Goal: Use online tool/utility: Utilize a website feature to perform a specific function

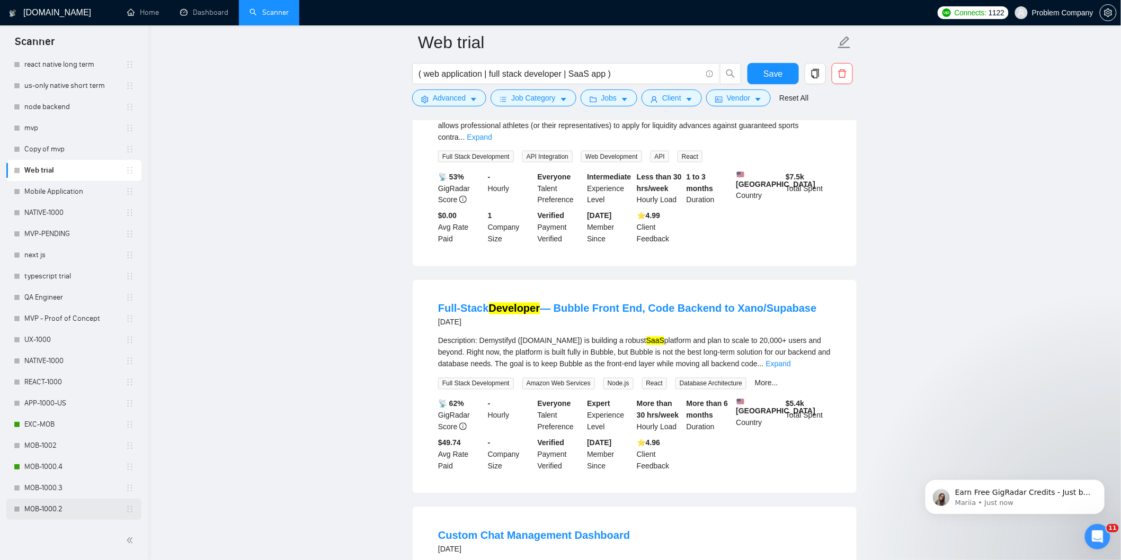
scroll to position [410, 0]
click at [55, 229] on link "MOB-1000.4" at bounding box center [74, 236] width 101 height 21
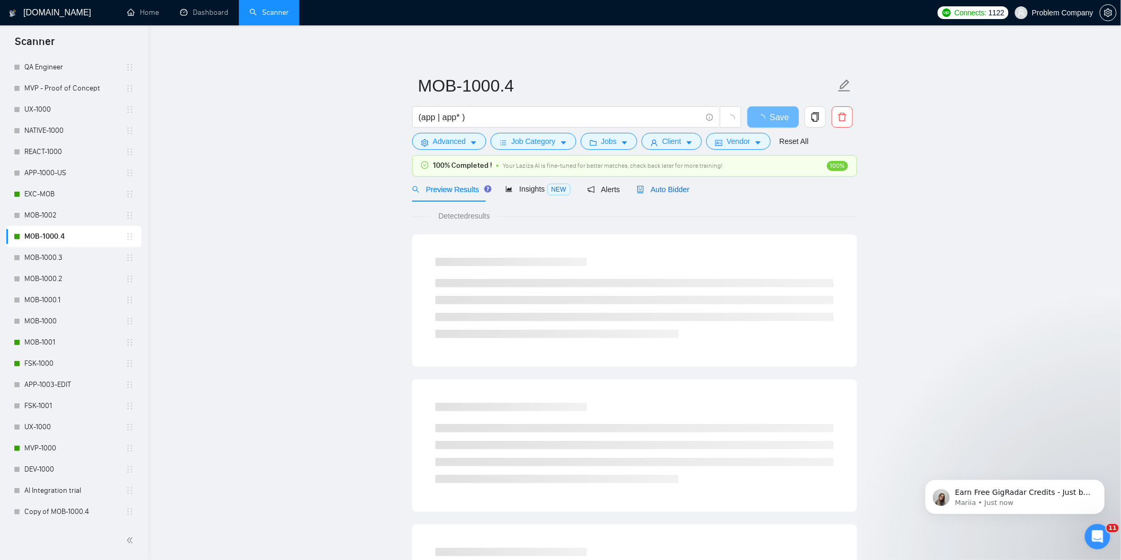
click at [665, 188] on span "Auto Bidder" at bounding box center [663, 189] width 52 height 8
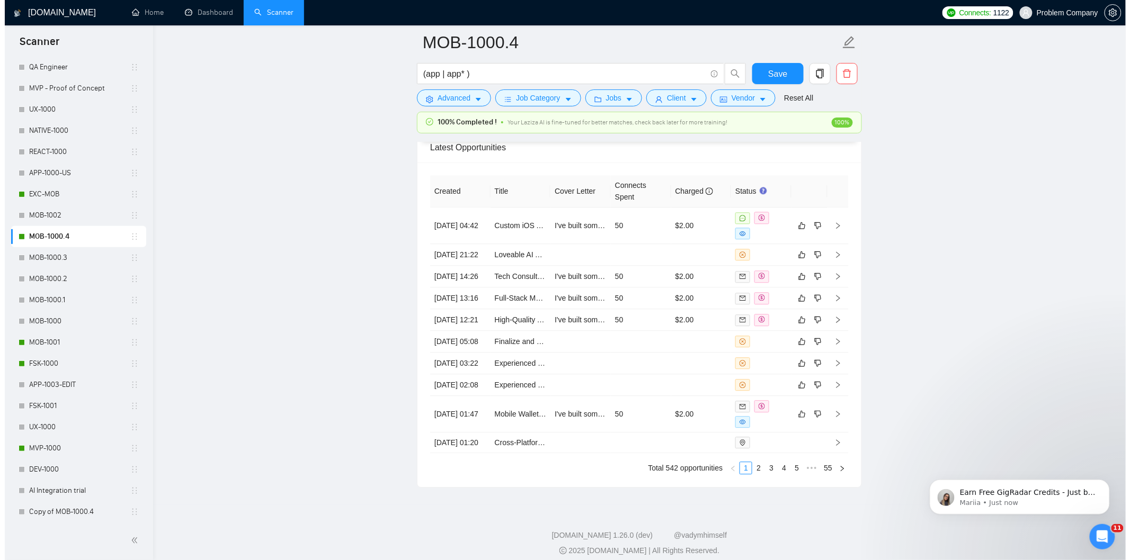
scroll to position [2648, 0]
click at [482, 240] on td "[DATE] 04:42" at bounding box center [455, 227] width 60 height 37
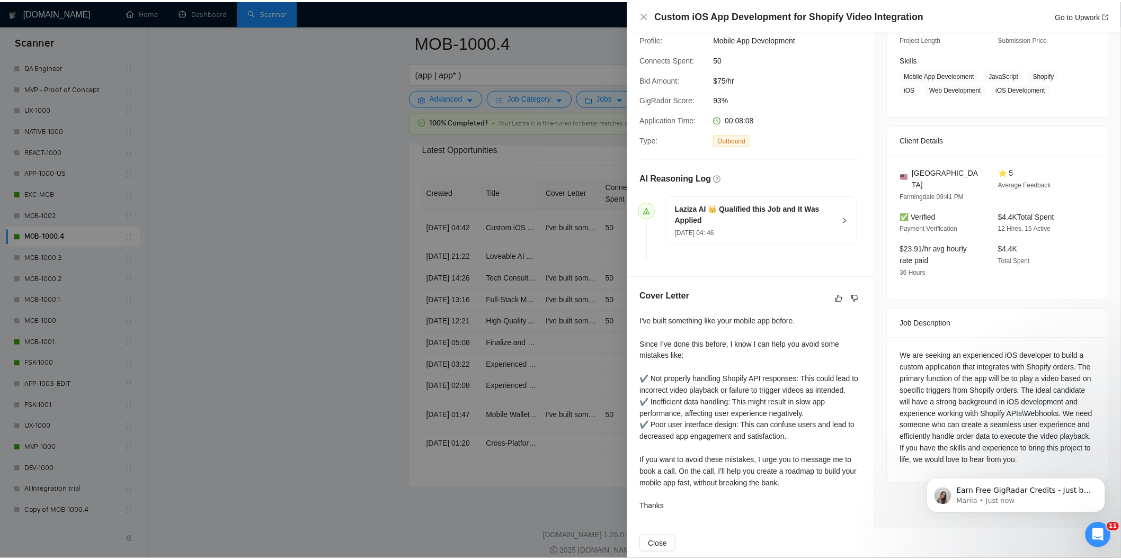
scroll to position [153, 0]
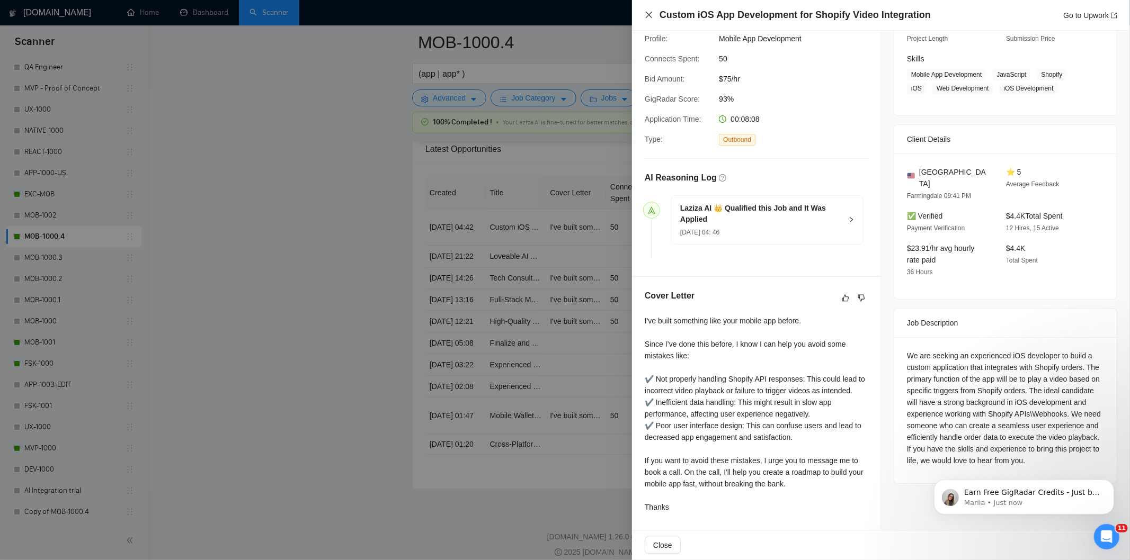
click at [648, 17] on icon "close" at bounding box center [649, 15] width 8 height 8
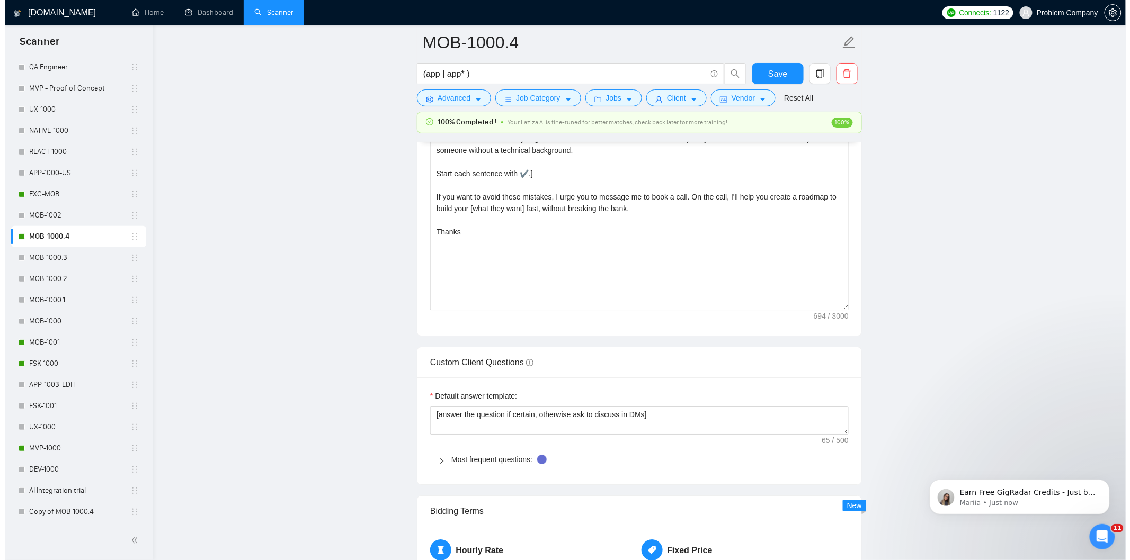
scroll to position [1118, 0]
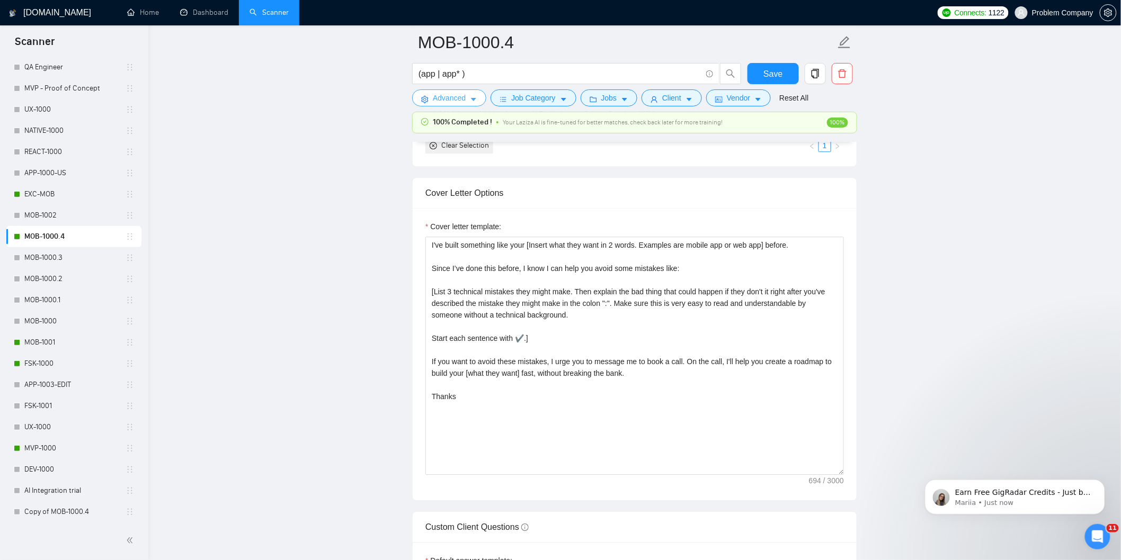
click at [467, 99] on button "Advanced" at bounding box center [449, 98] width 74 height 17
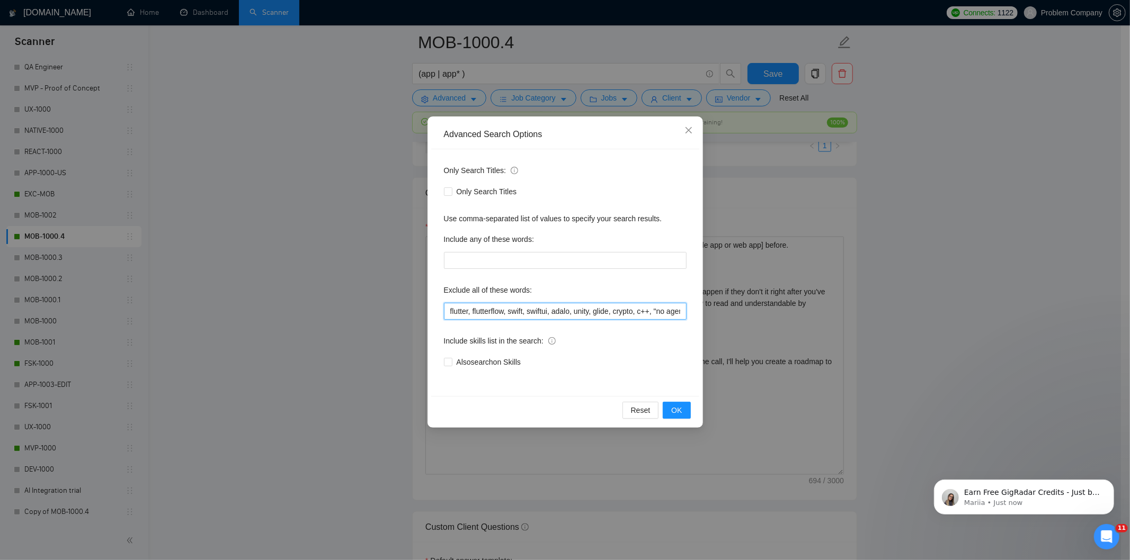
click at [580, 312] on input "flutter, flutterflow, swift, swiftui, adalo, unity, glide, crypto, c++, "no age…" at bounding box center [565, 311] width 243 height 17
click at [684, 128] on icon "close" at bounding box center [688, 130] width 8 height 8
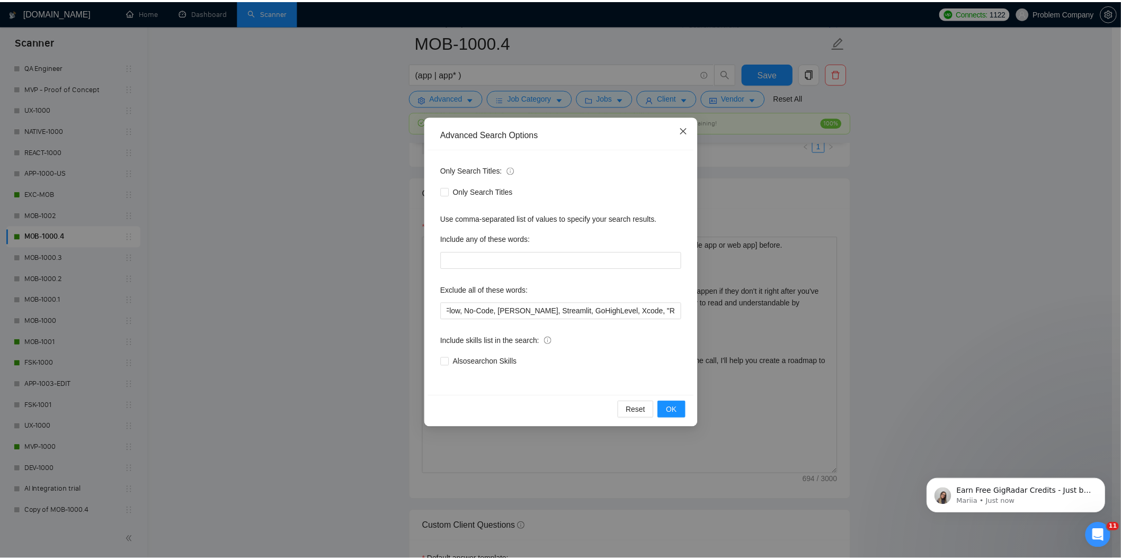
scroll to position [0, 0]
